Goal: Task Accomplishment & Management: Complete application form

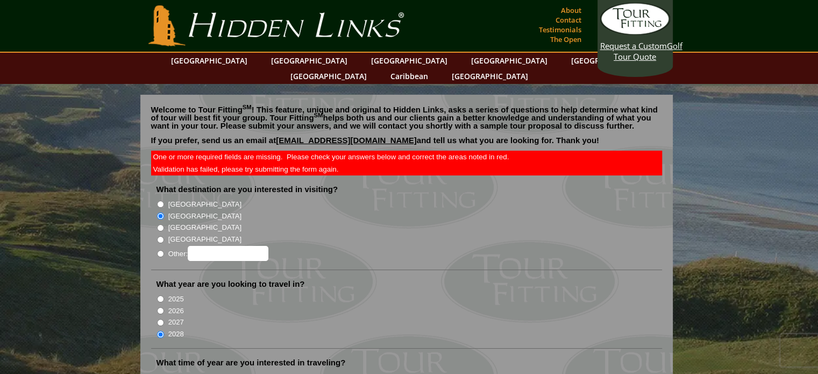
click at [159, 236] on input "[GEOGRAPHIC_DATA]" at bounding box center [160, 239] width 7 height 7
radio input "true"
click at [161, 212] on input "[GEOGRAPHIC_DATA]" at bounding box center [160, 215] width 7 height 7
radio input "true"
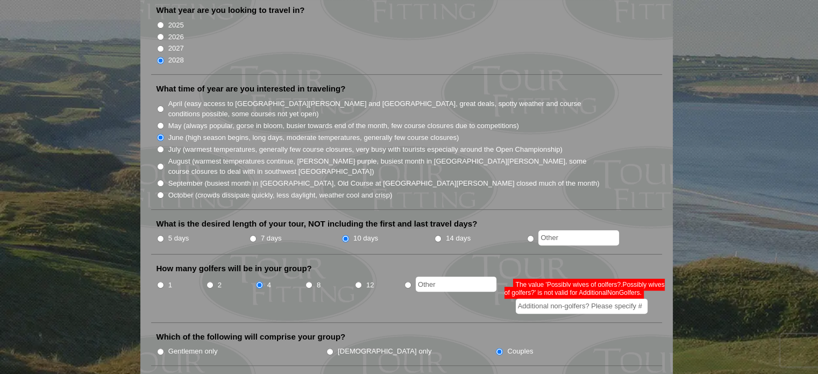
scroll to position [300, 0]
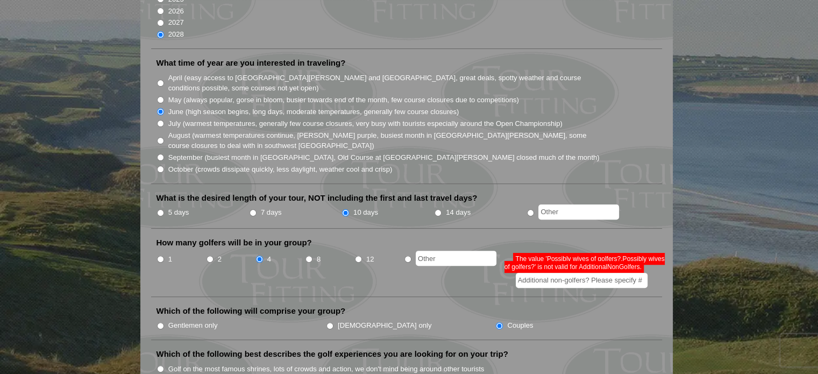
click at [603, 273] on input "Additional non-golfers? Please specify #" at bounding box center [582, 280] width 132 height 15
type input "N"
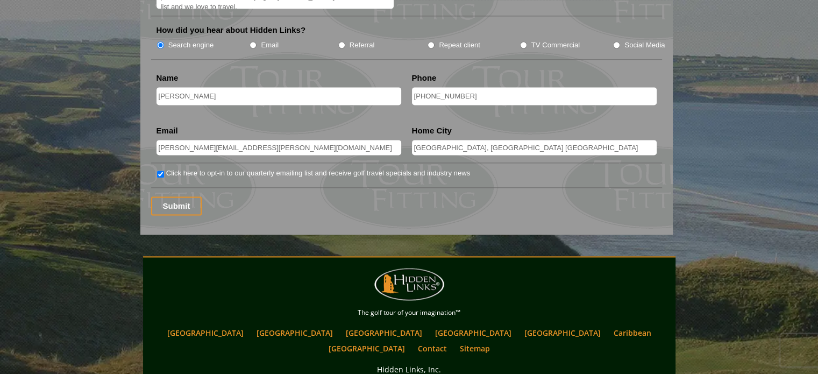
scroll to position [1525, 0]
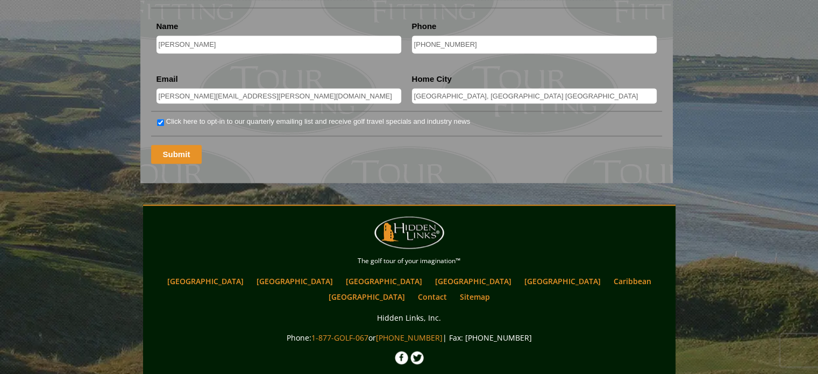
type input "N/A"
click at [181, 145] on input "Submit" at bounding box center [176, 154] width 51 height 19
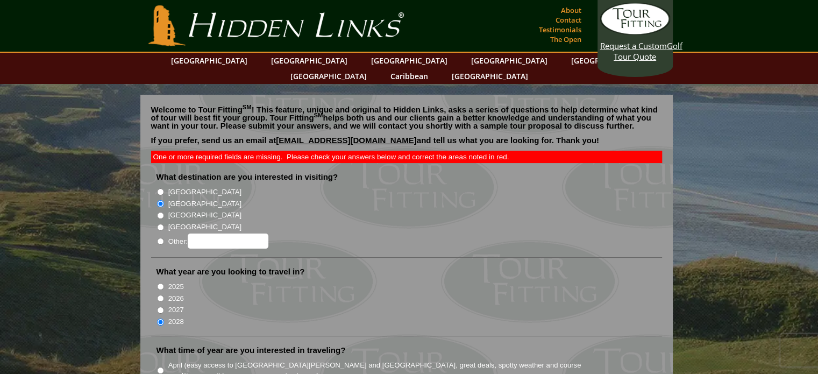
scroll to position [410, 0]
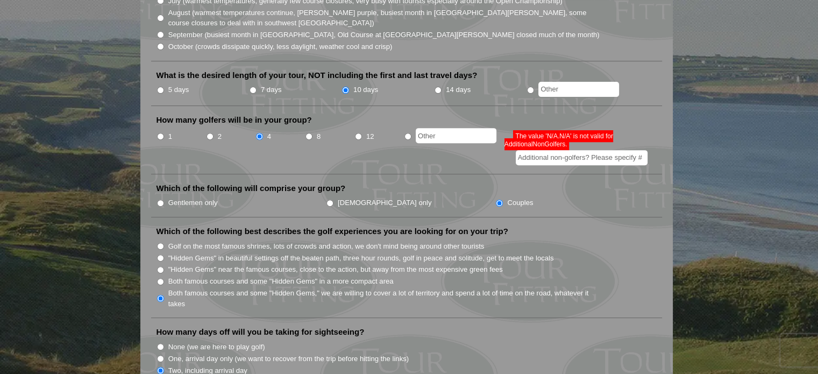
click at [538, 150] on input "Additional non-golfers? Please specify #" at bounding box center [582, 157] width 132 height 15
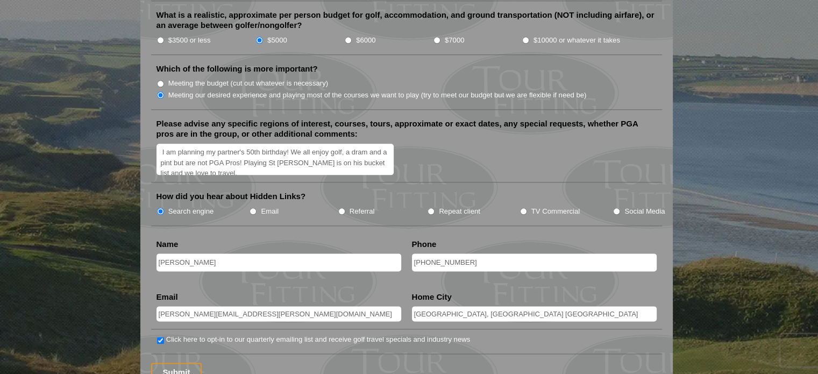
scroll to position [1542, 0]
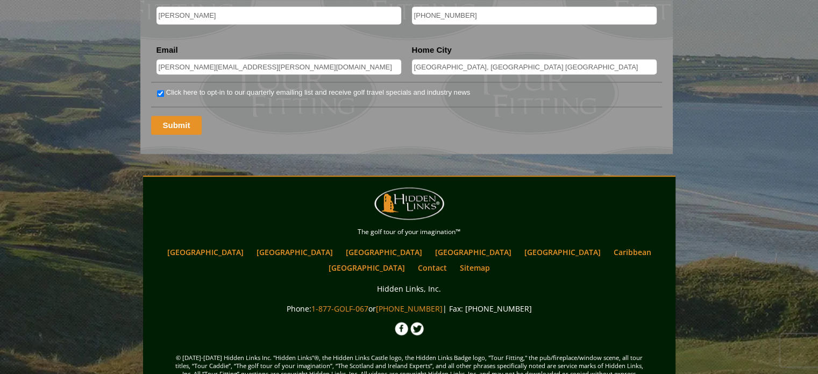
type input "3"
click at [182, 116] on input "Submit" at bounding box center [176, 125] width 51 height 19
